Goal: Navigation & Orientation: Find specific page/section

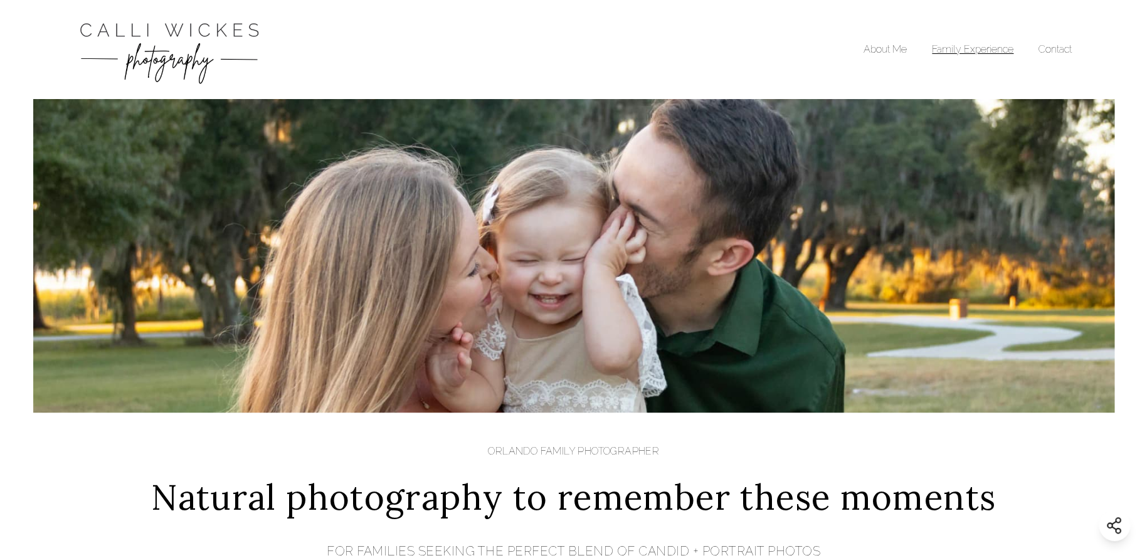
click at [972, 46] on link "Family Experience" at bounding box center [973, 49] width 82 height 12
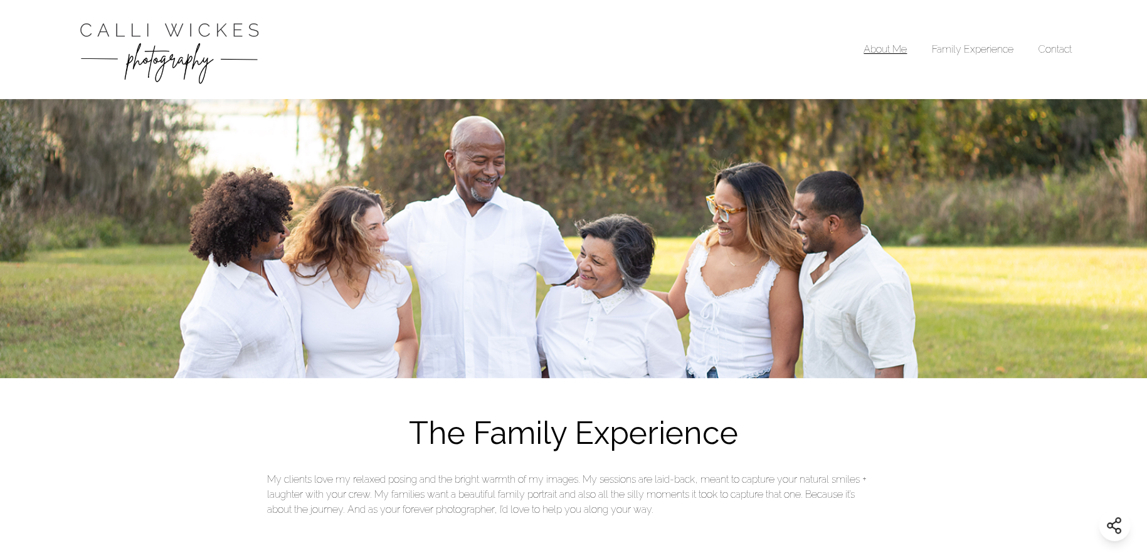
click at [904, 52] on link "About Me" at bounding box center [885, 49] width 43 height 12
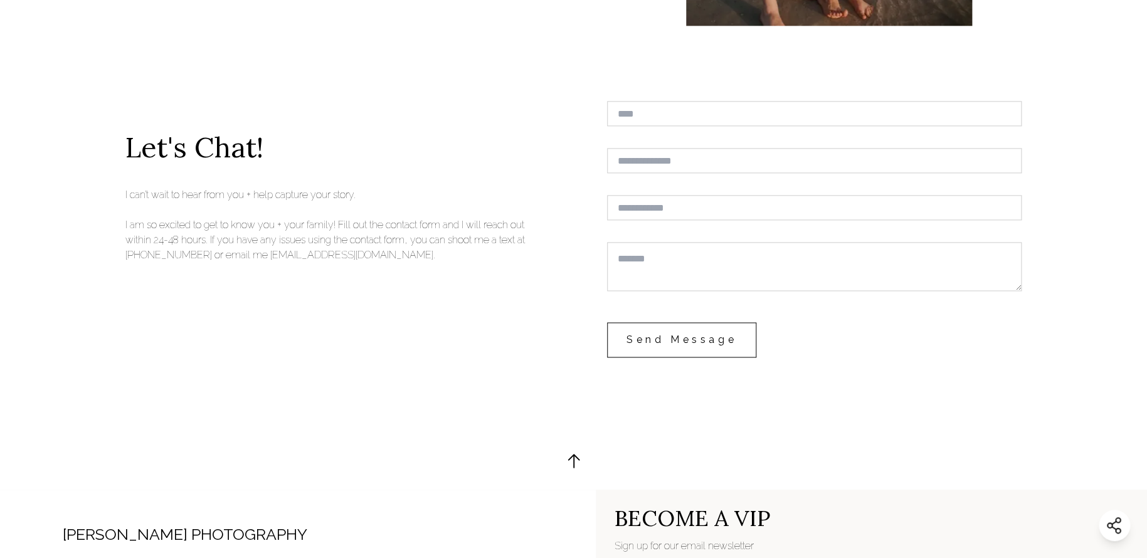
scroll to position [3247, 0]
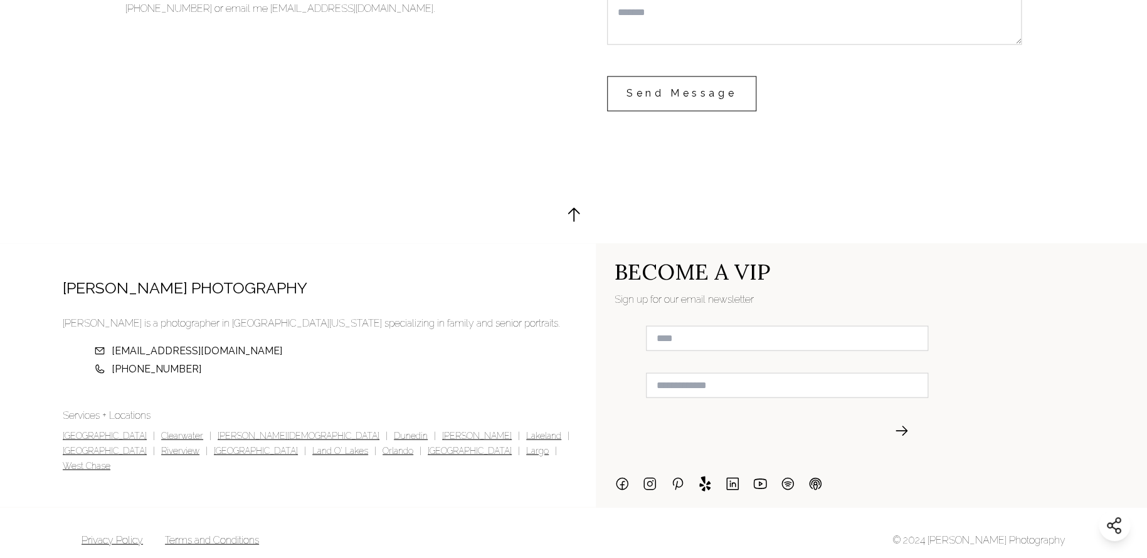
click at [654, 476] on icon "Instagram" at bounding box center [649, 483] width 15 height 15
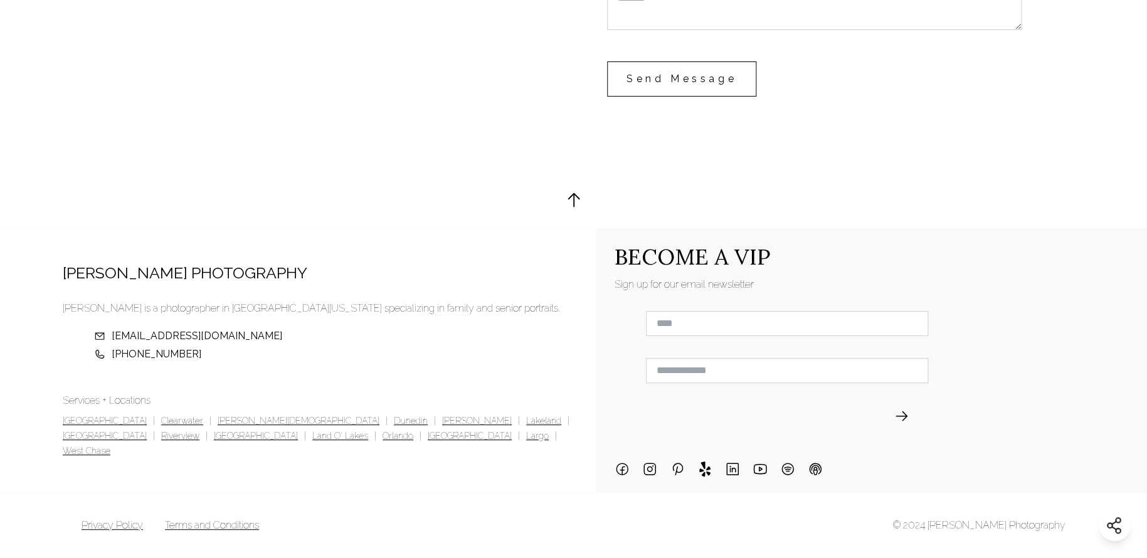
scroll to position [3243, 0]
